Goal: Task Accomplishment & Management: Manage account settings

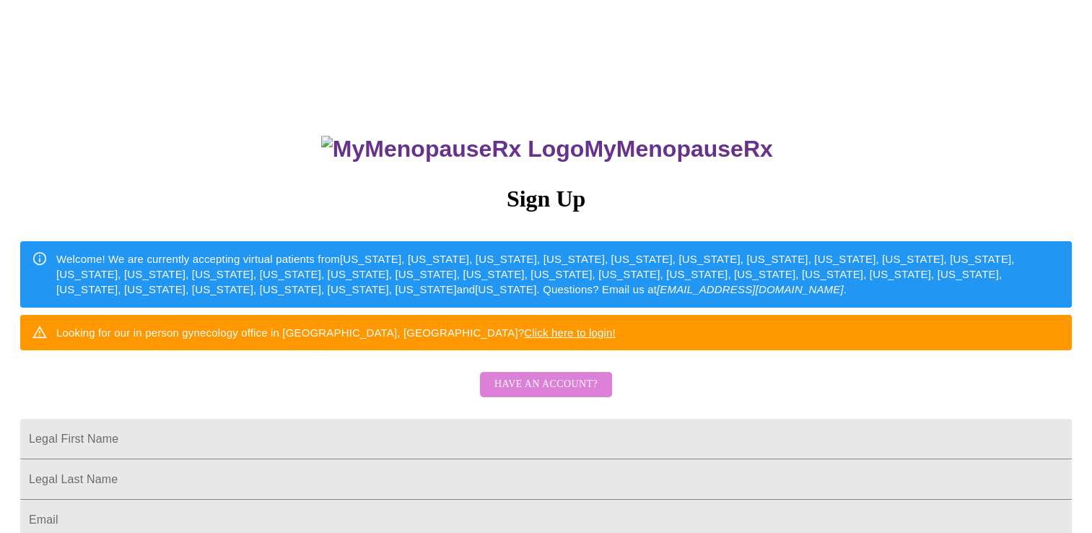
click at [562, 393] on span "Have an account?" at bounding box center [545, 384] width 103 height 18
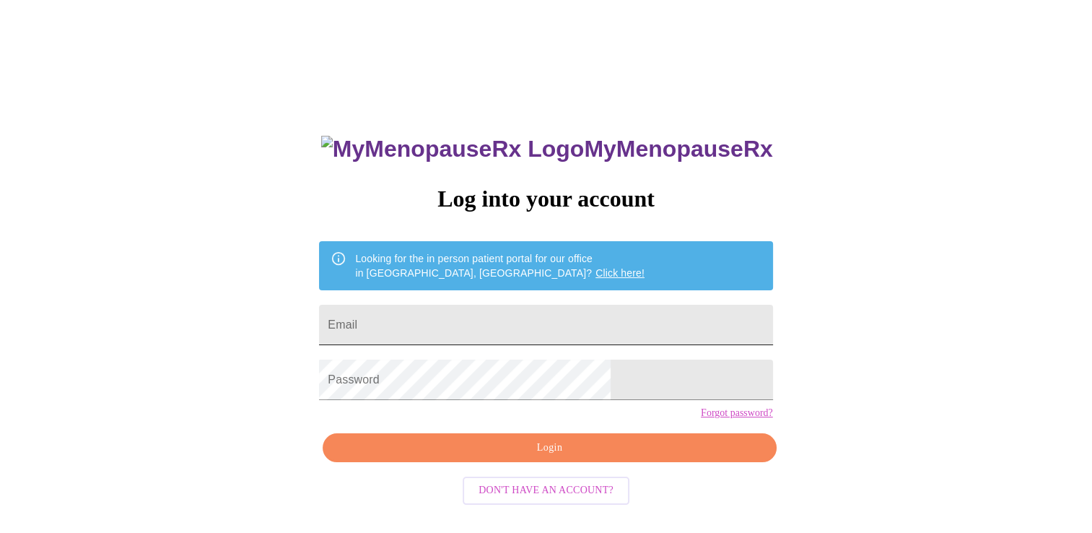
click at [561, 317] on input "Email" at bounding box center [545, 325] width 453 height 40
type input "[EMAIL_ADDRESS][DOMAIN_NAME]"
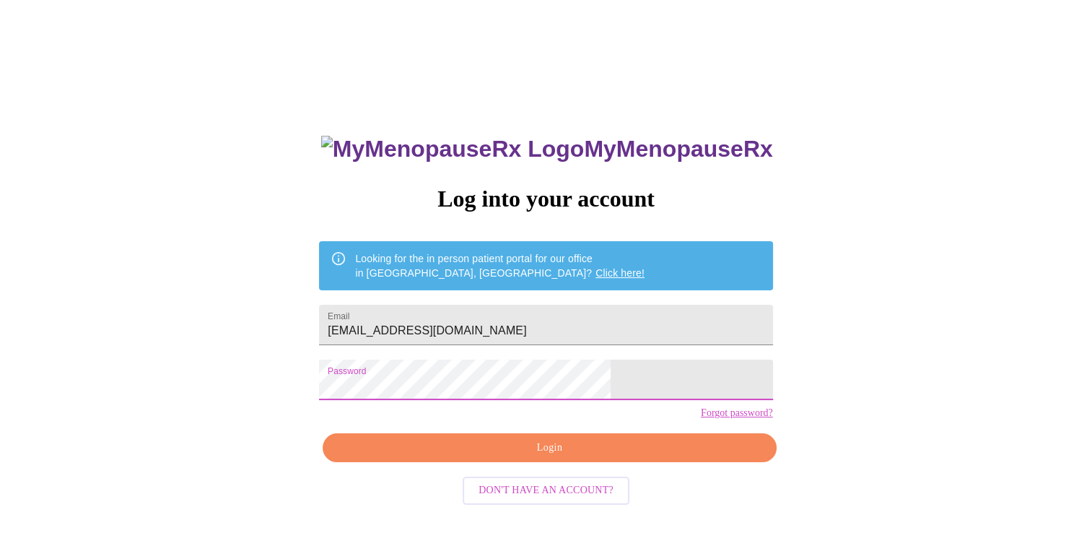
click at [542, 457] on span "Login" at bounding box center [549, 448] width 420 height 18
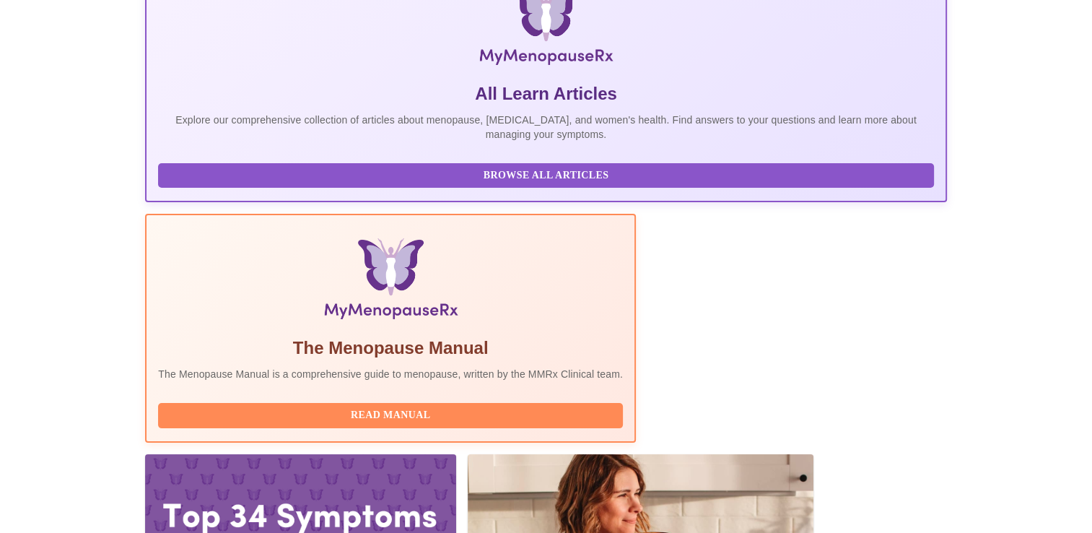
scroll to position [253, 0]
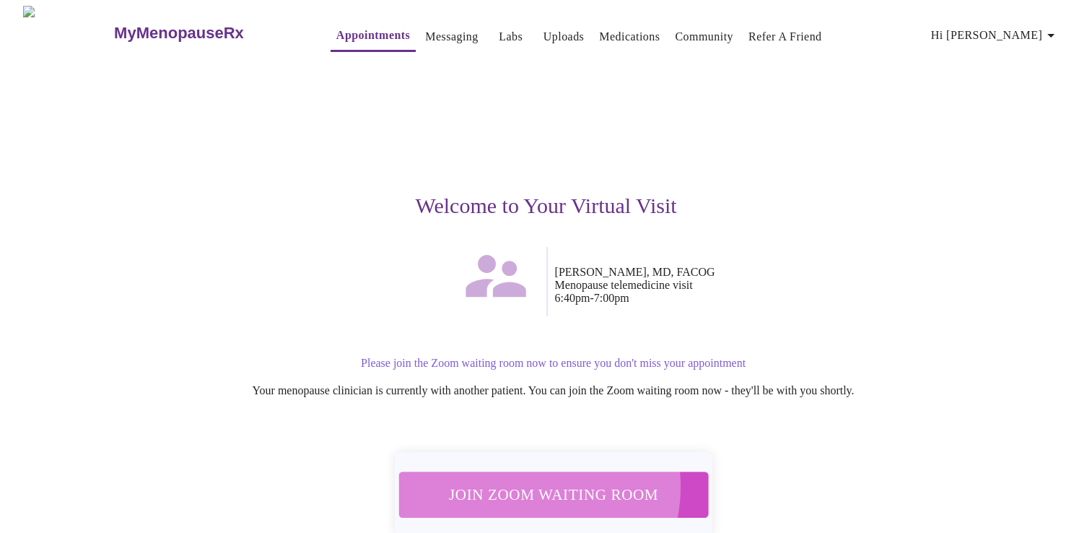
click at [527, 481] on span "Join Zoom Waiting Room" at bounding box center [552, 494] width 271 height 27
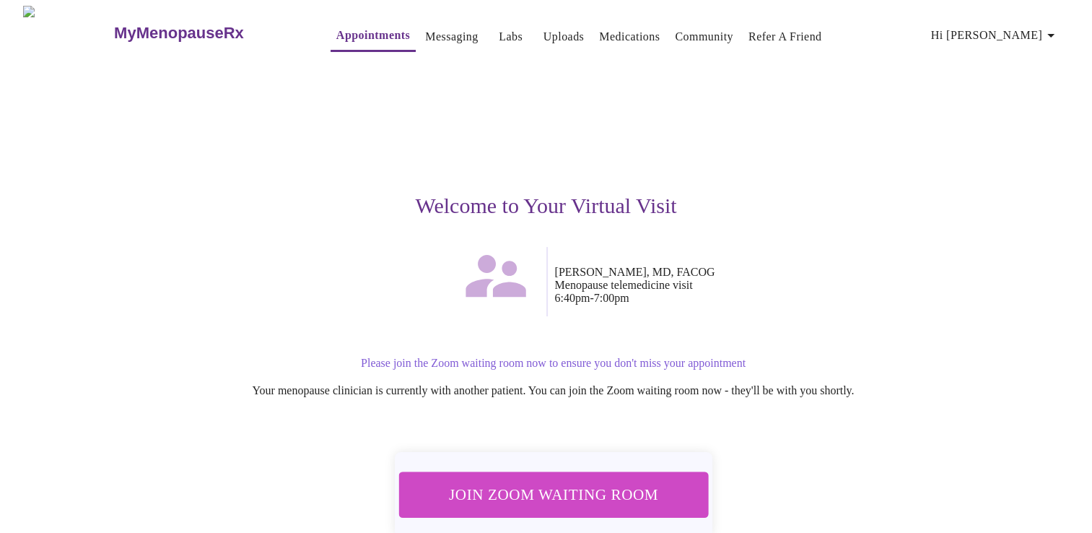
click at [429, 30] on link "Messaging" at bounding box center [451, 37] width 53 height 20
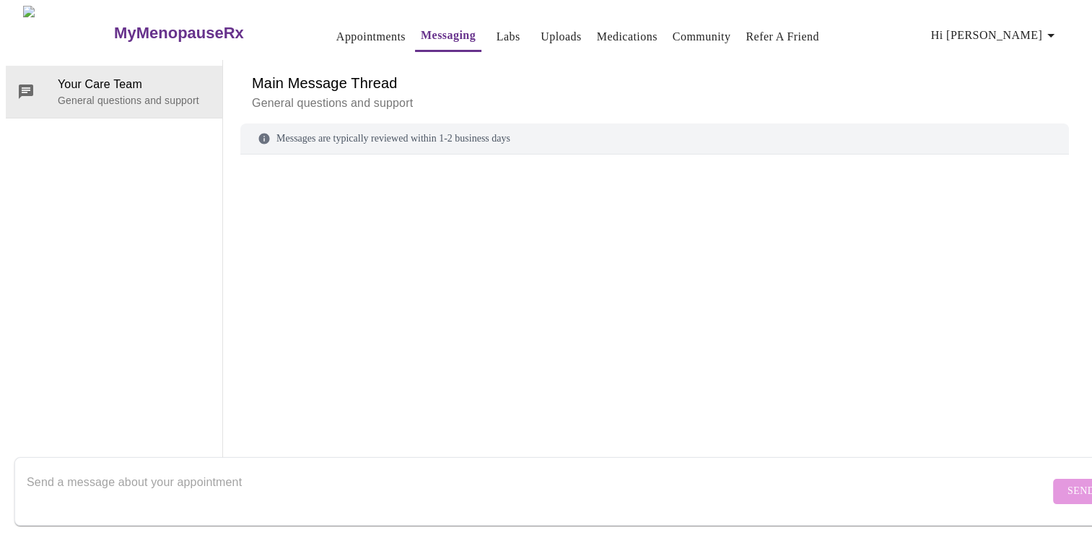
click at [1043, 37] on span "Hi [PERSON_NAME]" at bounding box center [995, 35] width 128 height 20
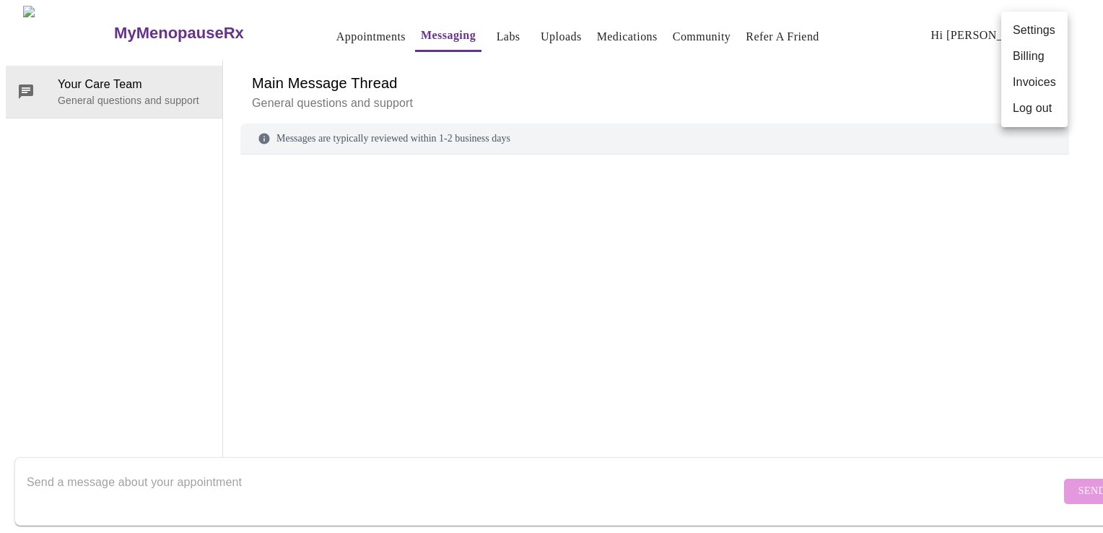
scroll to position [54, 0]
click at [1030, 56] on li "Billing" at bounding box center [1034, 56] width 66 height 26
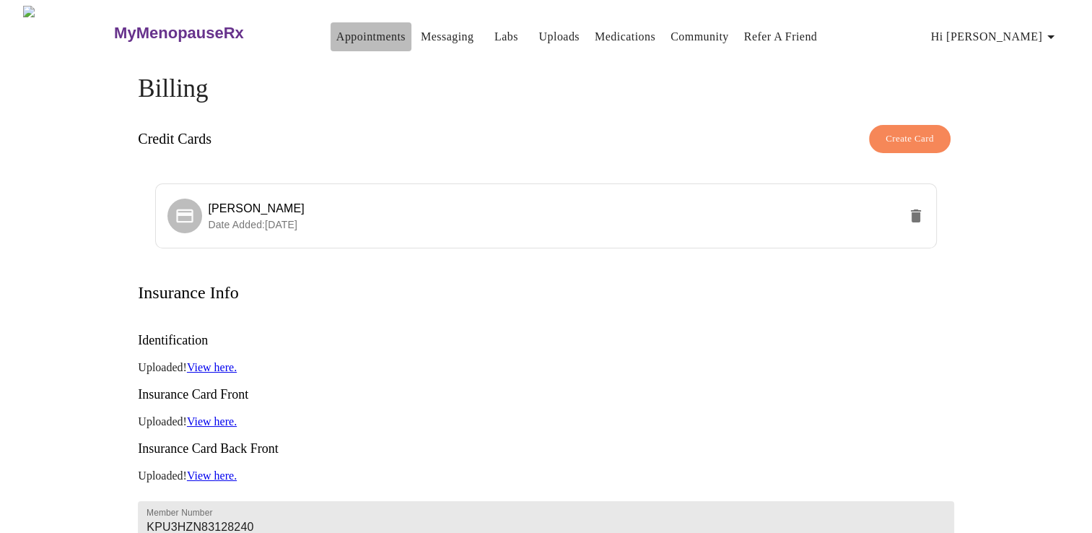
click at [336, 28] on link "Appointments" at bounding box center [370, 37] width 69 height 20
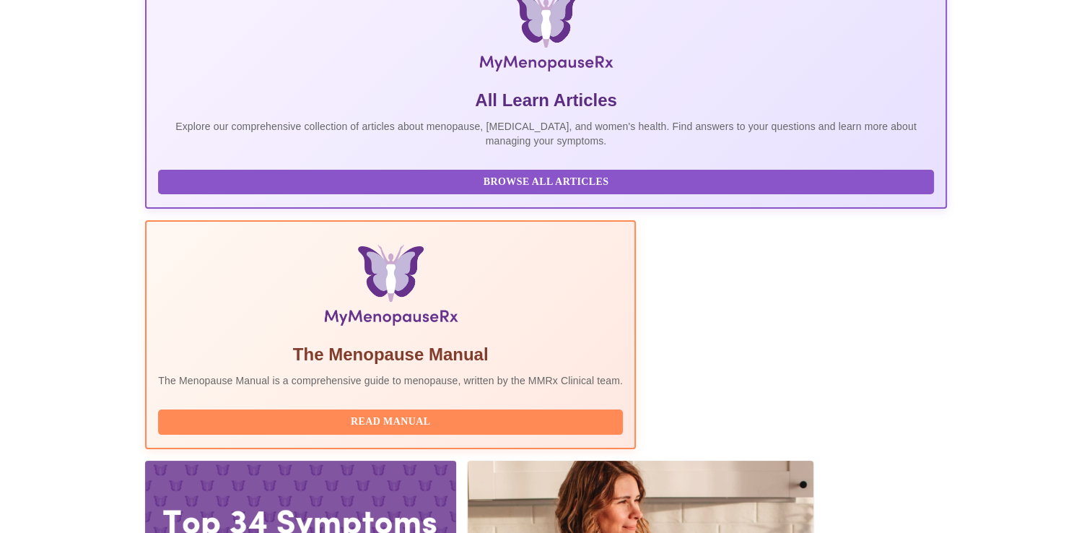
scroll to position [255, 0]
